Goal: Navigation & Orientation: Find specific page/section

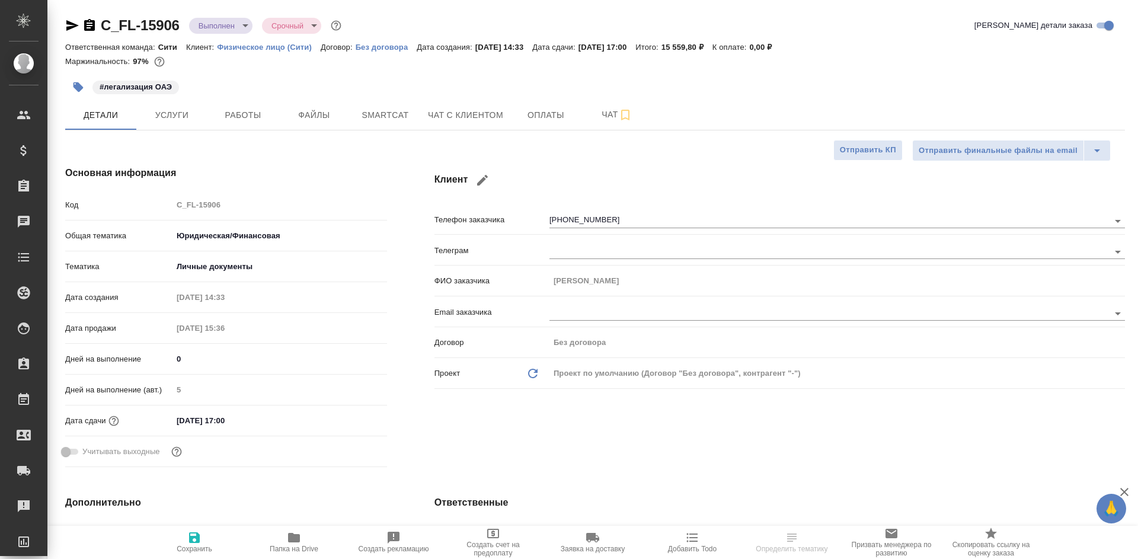
select select "RU"
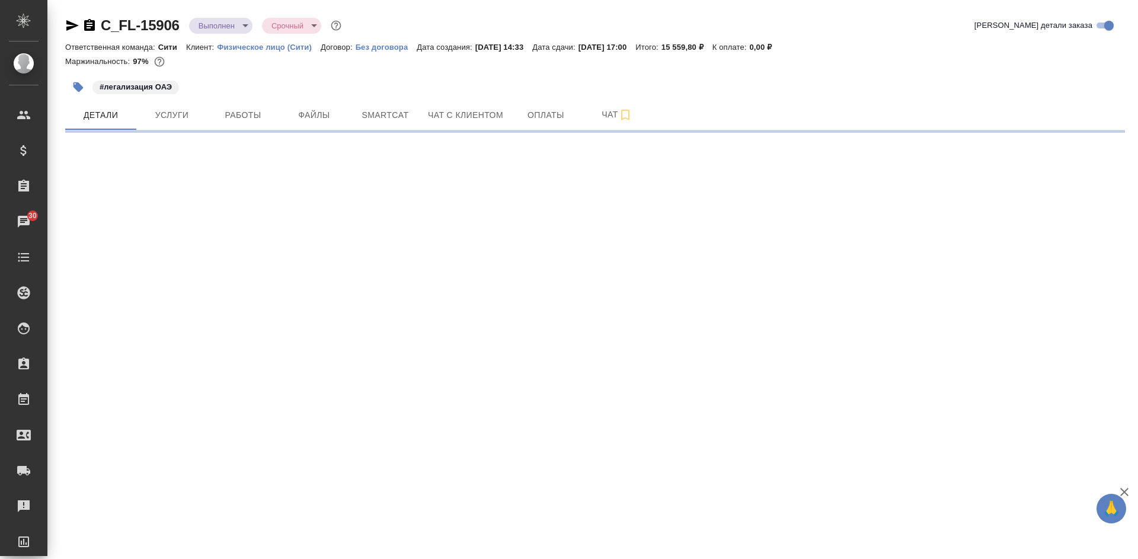
select select "RU"
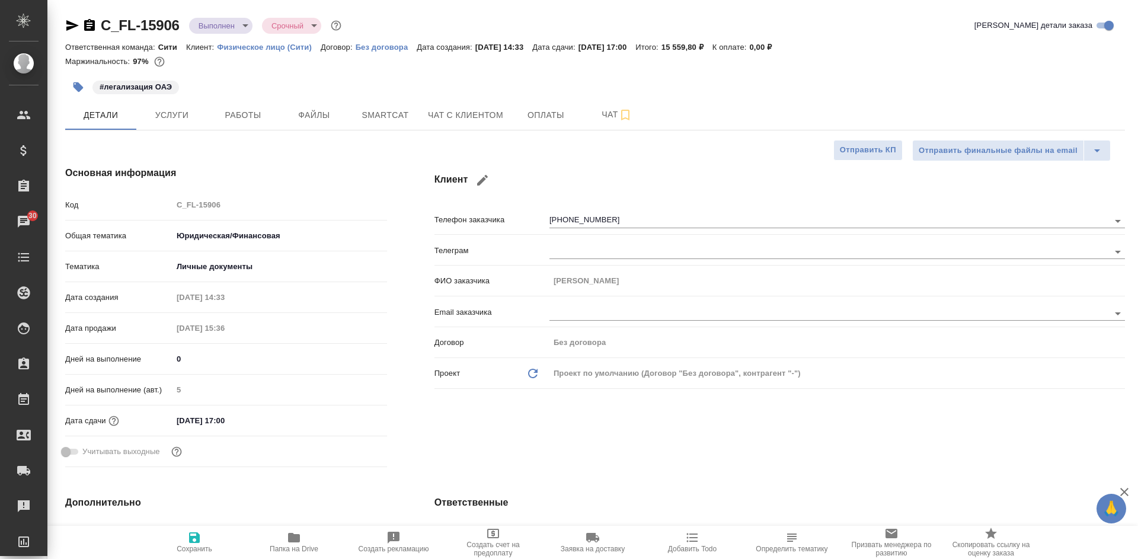
type textarea "x"
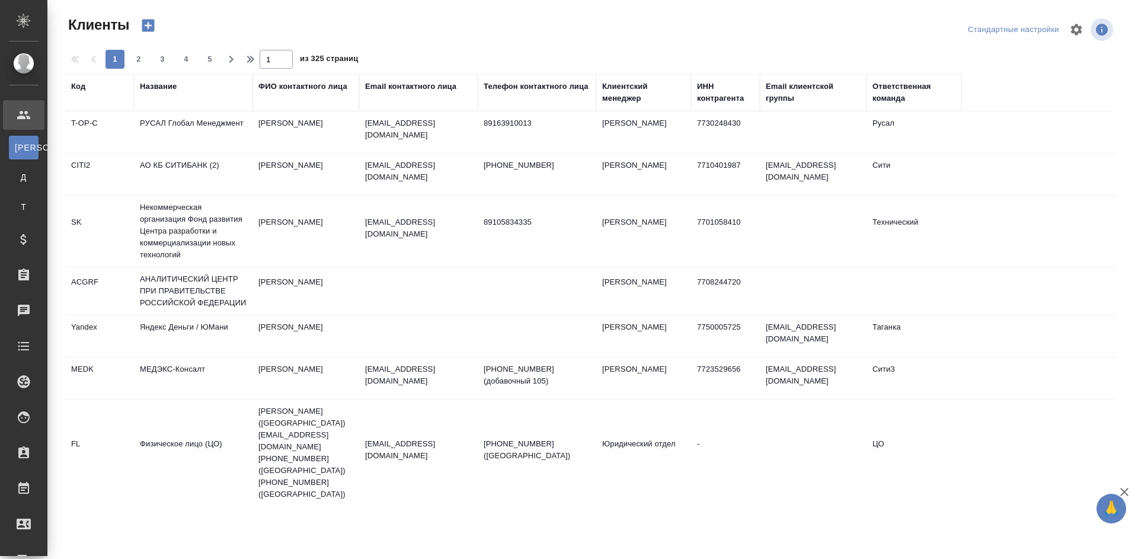
select select "RU"
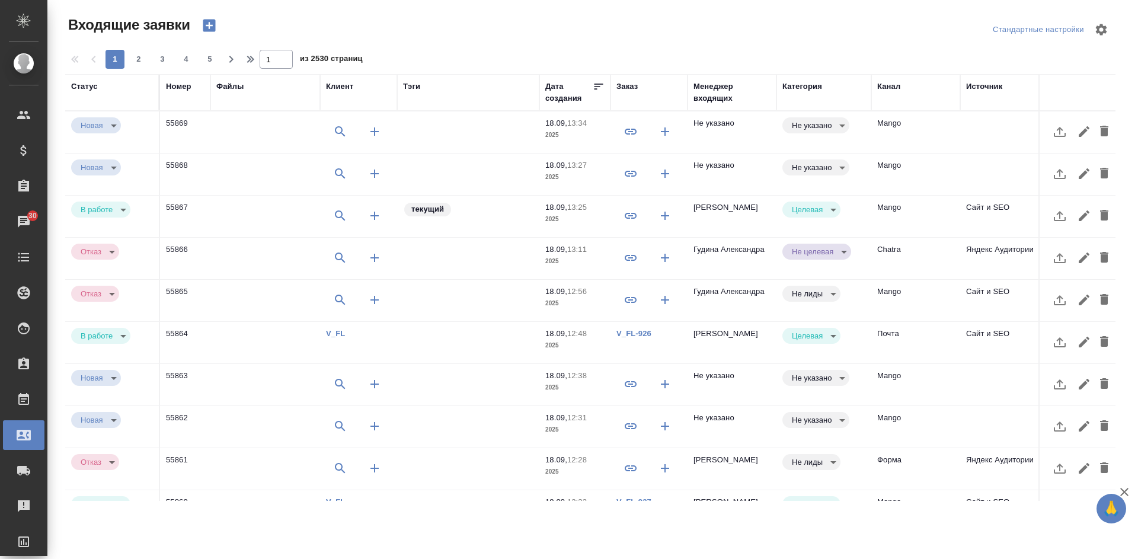
select select "RU"
